Goal: Check status: Check status

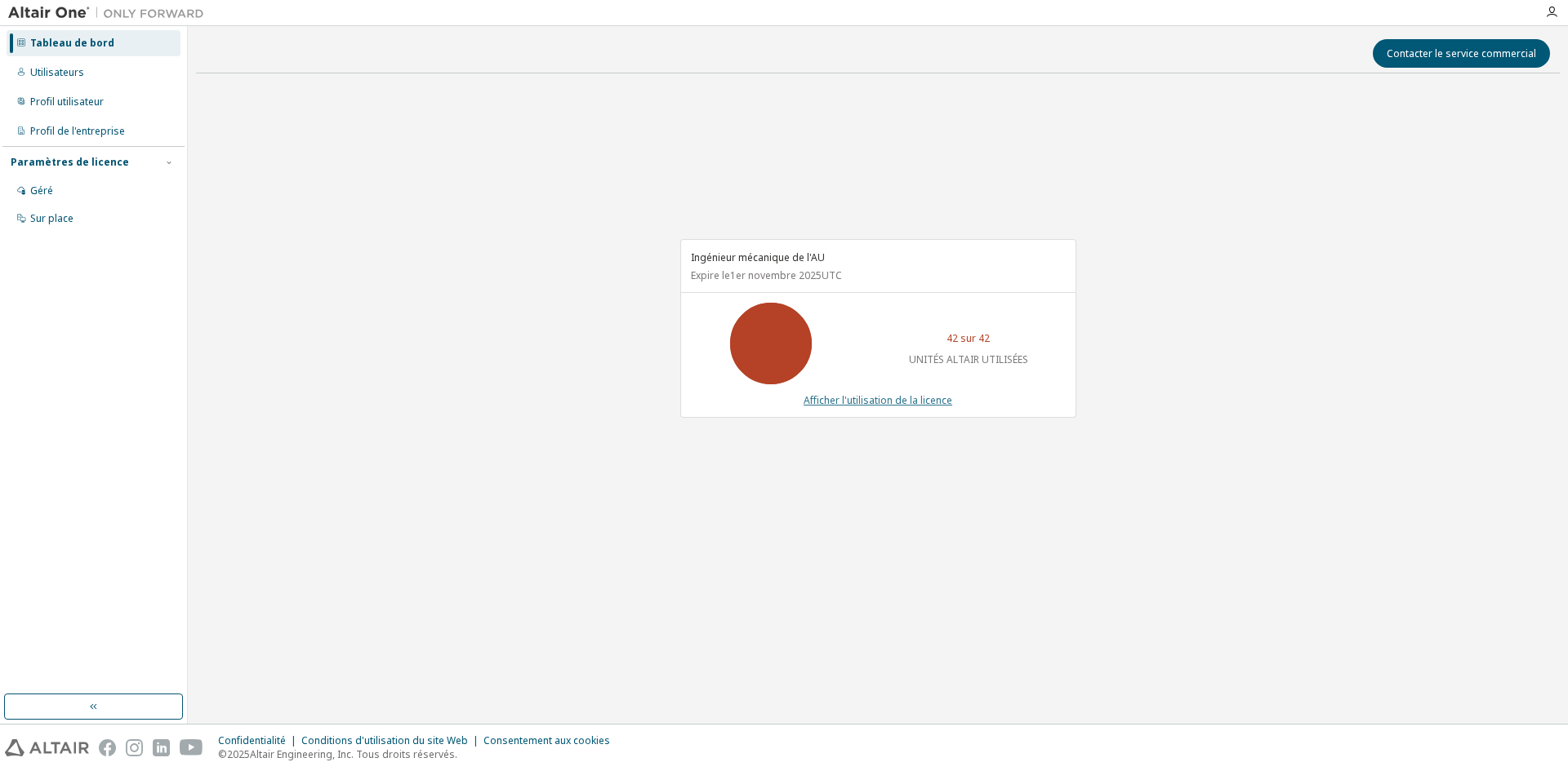
click at [879, 399] on font "Afficher l'utilisation de la licence" at bounding box center [878, 400] width 149 height 14
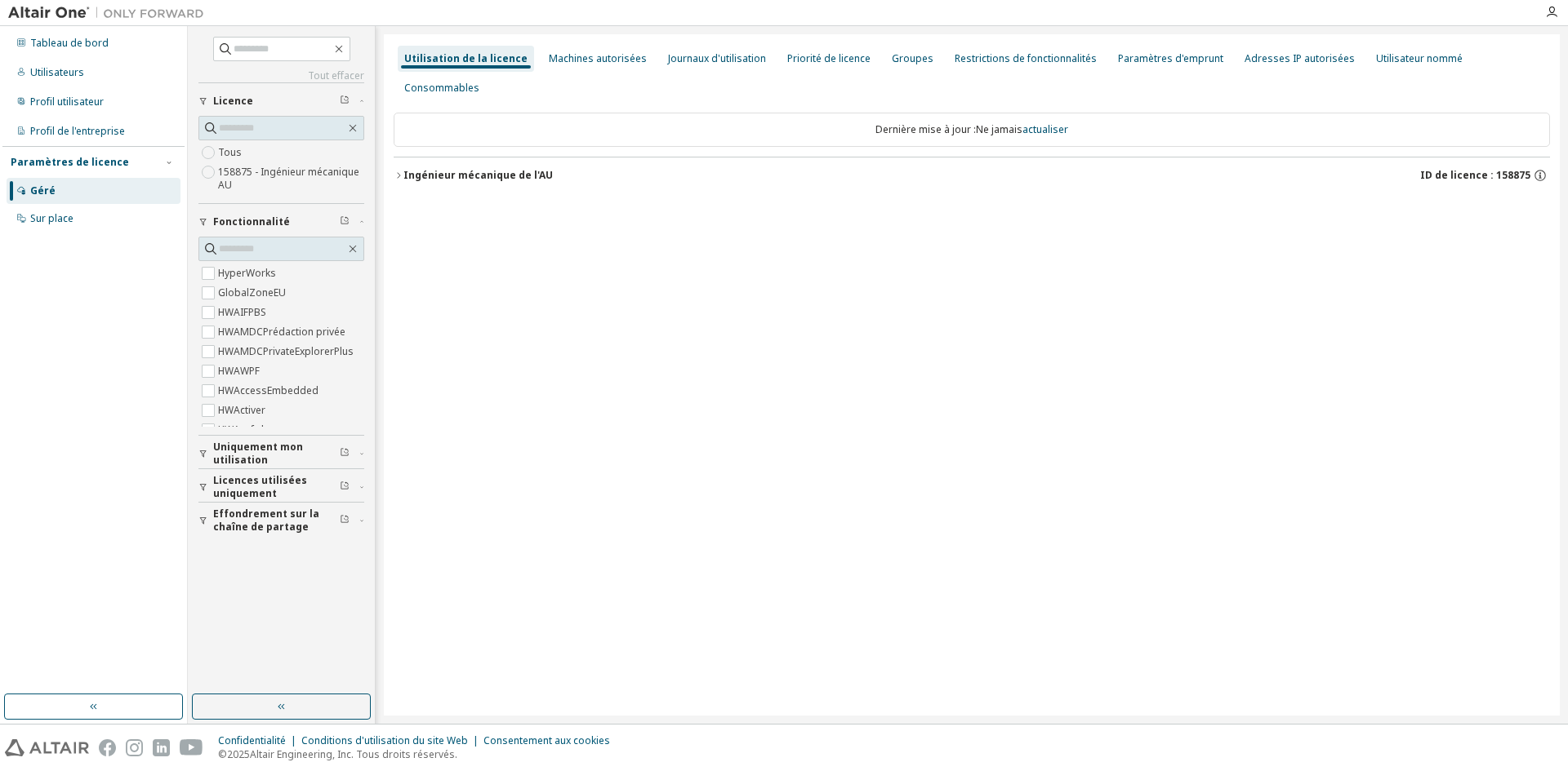
click at [240, 173] on font "158875 - Ingénieur mécanique AU" at bounding box center [288, 178] width 141 height 27
click at [405, 168] on font "Ingénieur mécanique de l'AU" at bounding box center [478, 175] width 150 height 14
